Goal: Task Accomplishment & Management: Complete application form

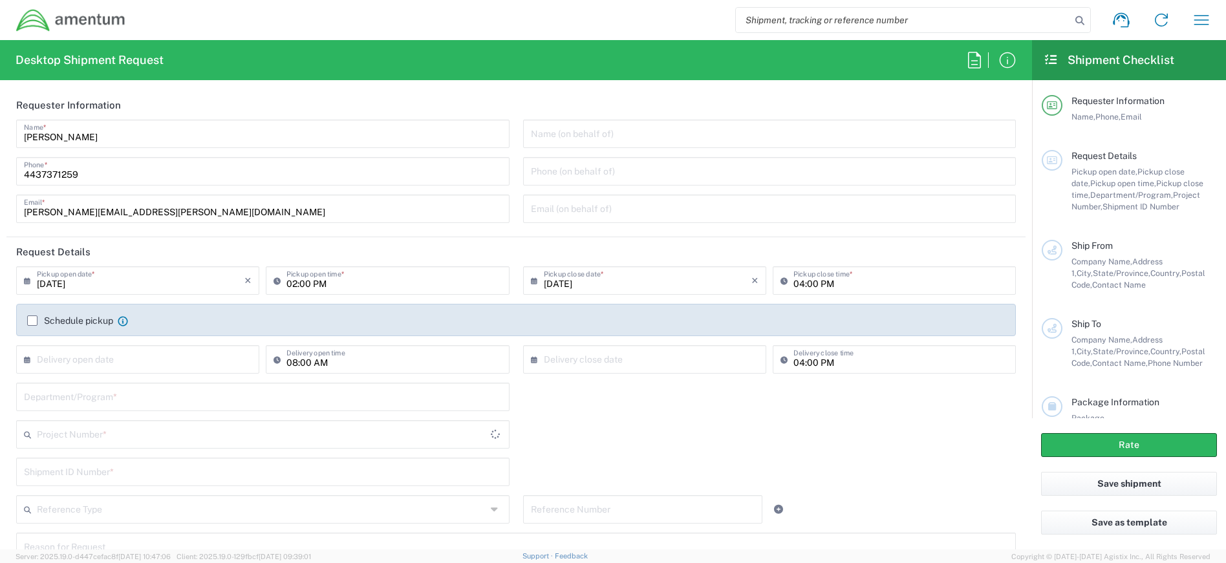
type input "[GEOGRAPHIC_DATA]"
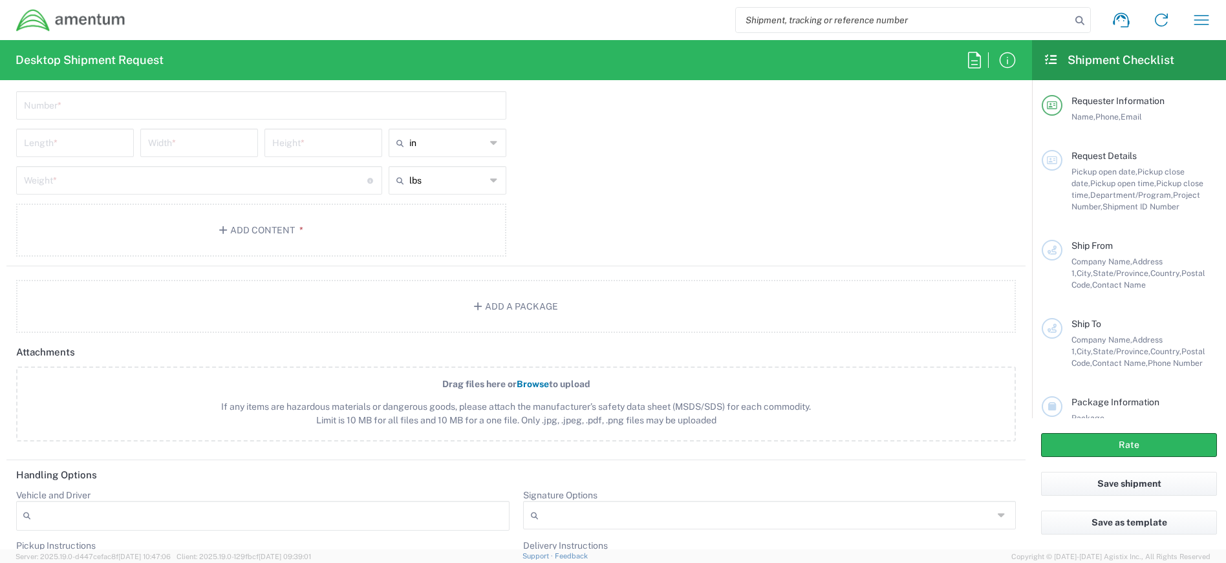
scroll to position [1228, 0]
